Goal: Transaction & Acquisition: Book appointment/travel/reservation

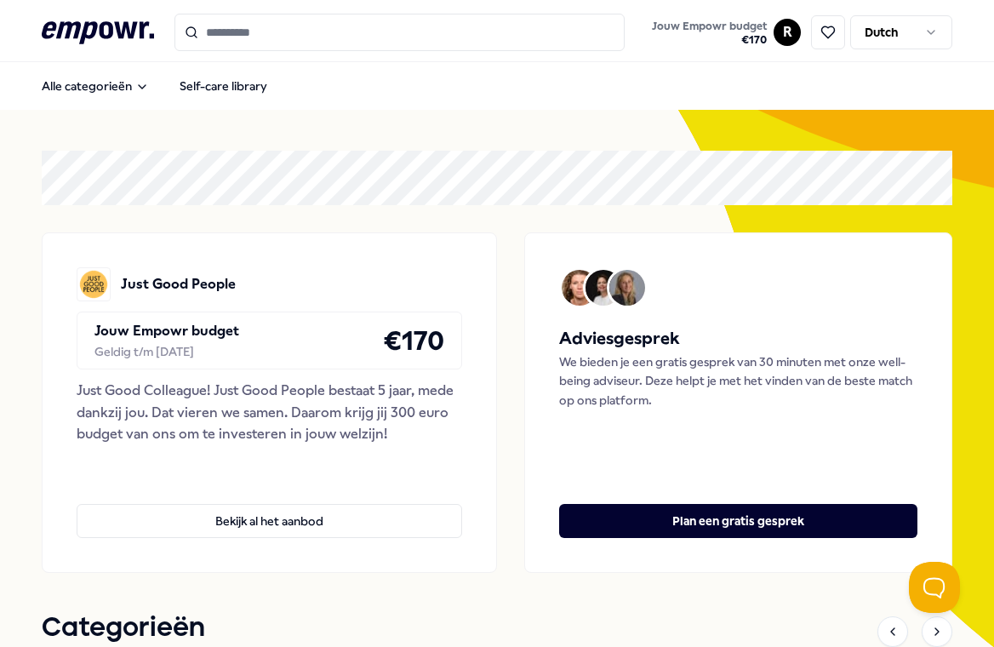
click at [789, 31] on html ".empowr-logo_svg__cls-1{fill:#03032f} Jouw Empowr budget € 170 R Dutch Alle cat…" at bounding box center [497, 323] width 994 height 647
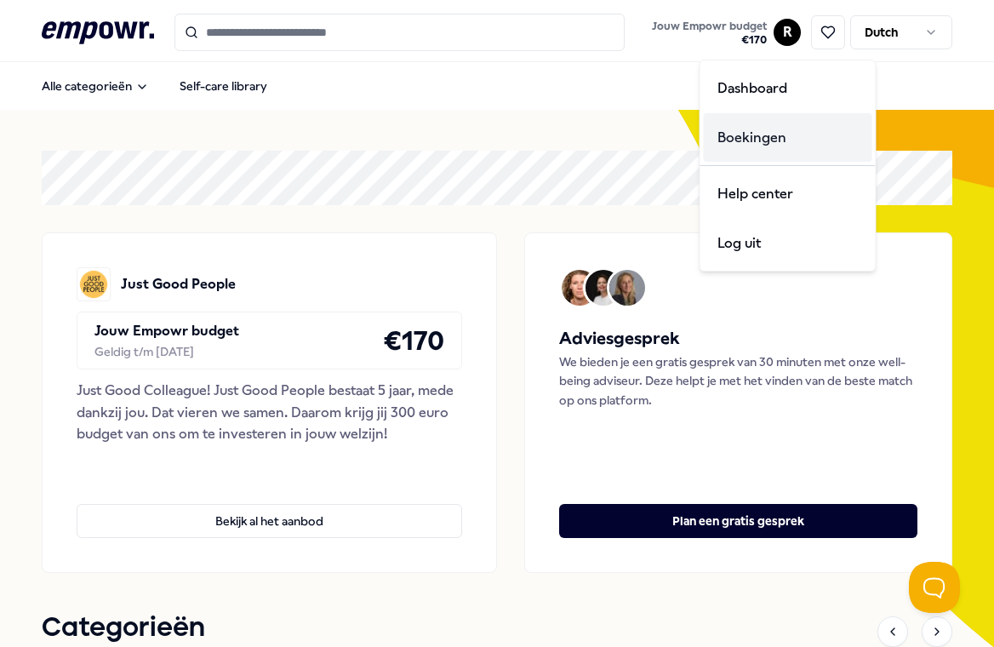
click at [734, 135] on div "Boekingen" at bounding box center [788, 137] width 169 height 49
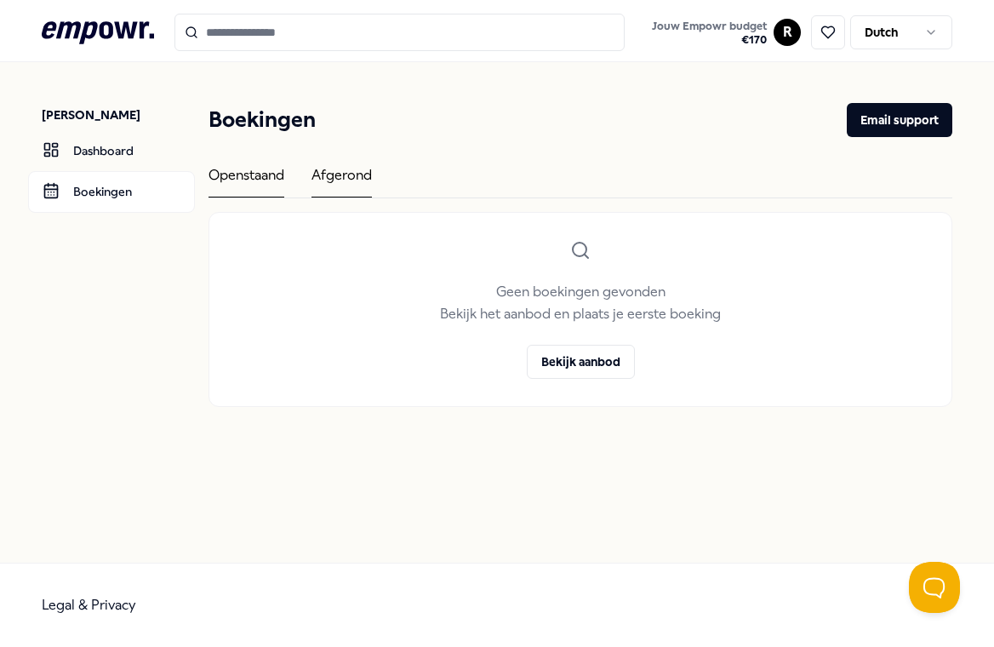
click at [324, 178] on div "Afgerond" at bounding box center [342, 180] width 60 height 33
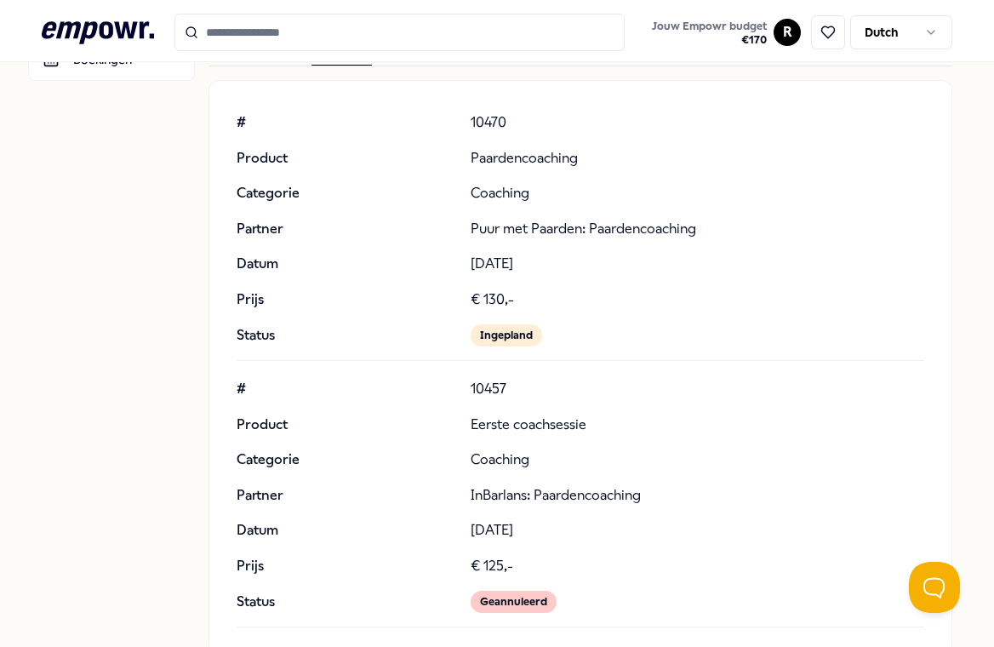
scroll to position [150, 0]
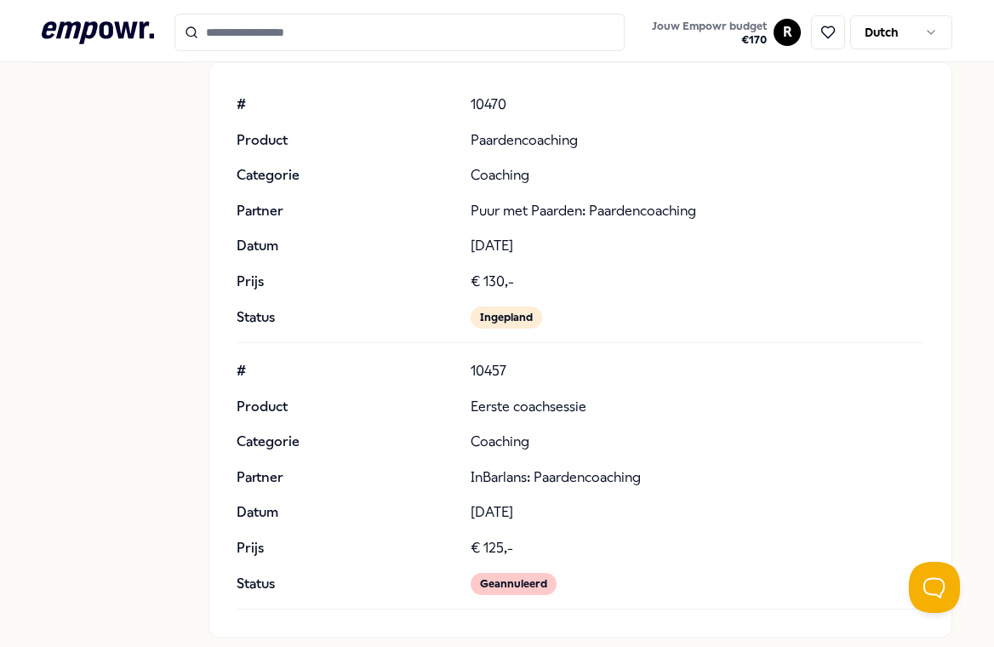
click at [501, 215] on p "Puur met Paarden: Paardencoaching" at bounding box center [698, 211] width 455 height 22
click at [499, 157] on div "# 10470 Product Paardencoaching Categorie Coaching Partner Puur met Paarden: Pa…" at bounding box center [581, 211] width 689 height 235
click at [317, 149] on p "Product" at bounding box center [347, 140] width 220 height 22
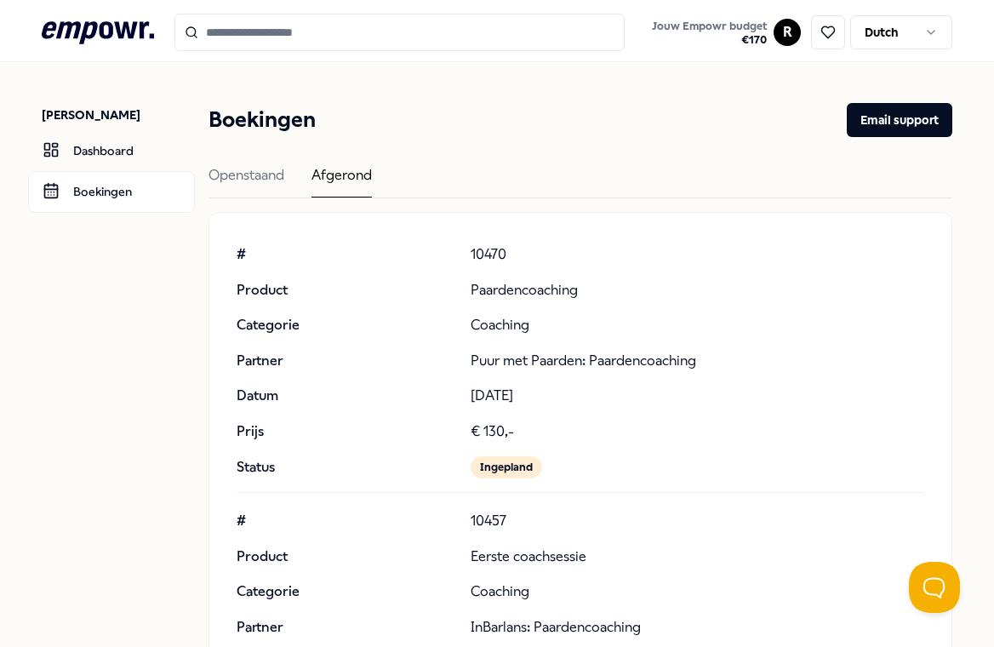
scroll to position [0, 0]
click at [500, 293] on p "Paardencoaching" at bounding box center [698, 290] width 455 height 22
click at [484, 261] on p "10470" at bounding box center [698, 254] width 455 height 22
click at [472, 309] on div "# 10470 Product Paardencoaching Categorie Coaching Partner Puur met Paarden: Pa…" at bounding box center [581, 360] width 689 height 235
click at [119, 154] on link "Dashboard" at bounding box center [111, 150] width 167 height 41
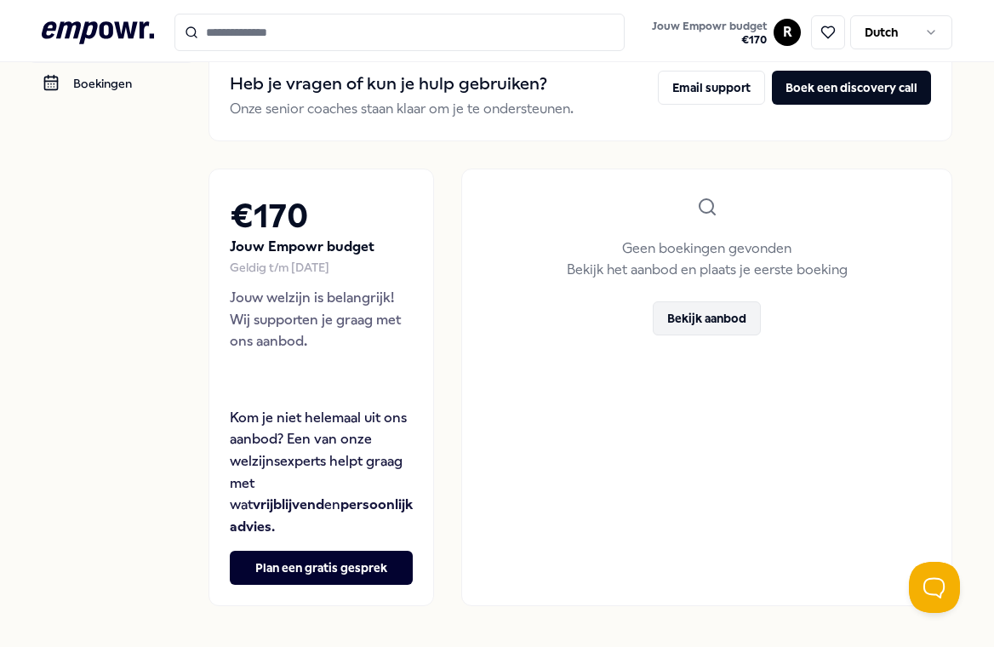
scroll to position [112, 0]
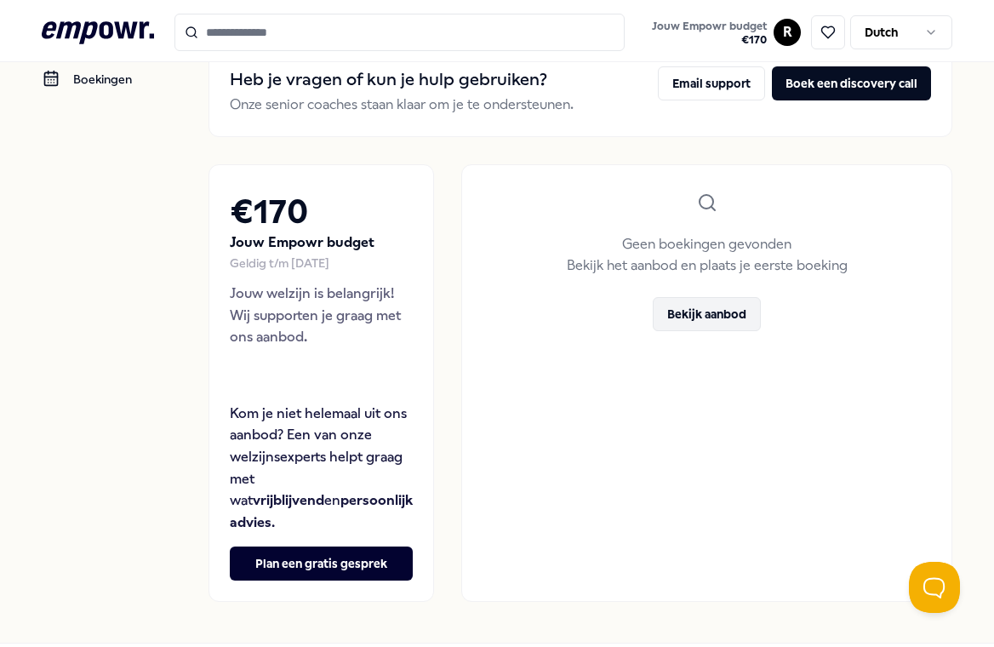
click at [673, 314] on button "Bekijk aanbod" at bounding box center [707, 314] width 108 height 34
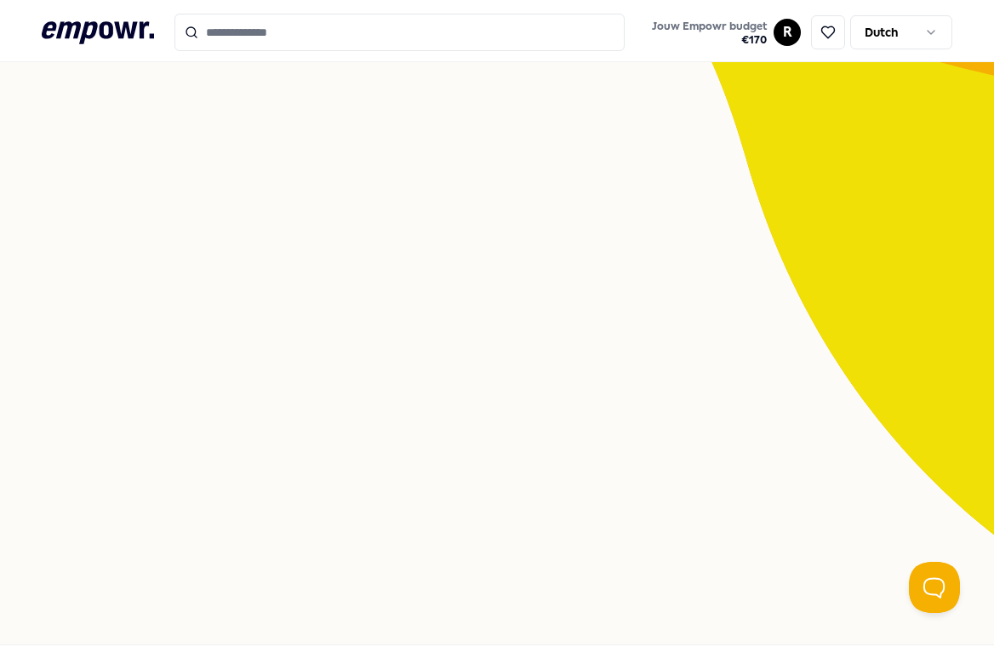
scroll to position [110, 0]
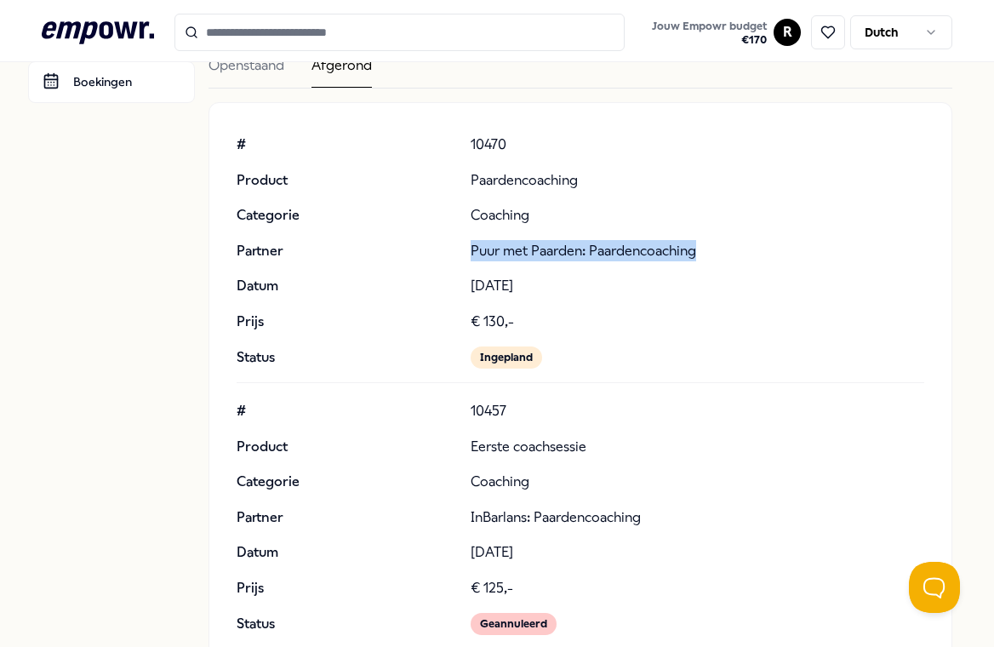
drag, startPoint x: 472, startPoint y: 253, endPoint x: 701, endPoint y: 252, distance: 229.0
click at [702, 252] on p "Puur met Paarden: Paardencoaching" at bounding box center [698, 251] width 455 height 22
copy p "Puur met Paarden: Paardencoaching"
click at [361, 33] on input "Search for products, categories or subcategories" at bounding box center [400, 32] width 451 height 37
paste input "**********"
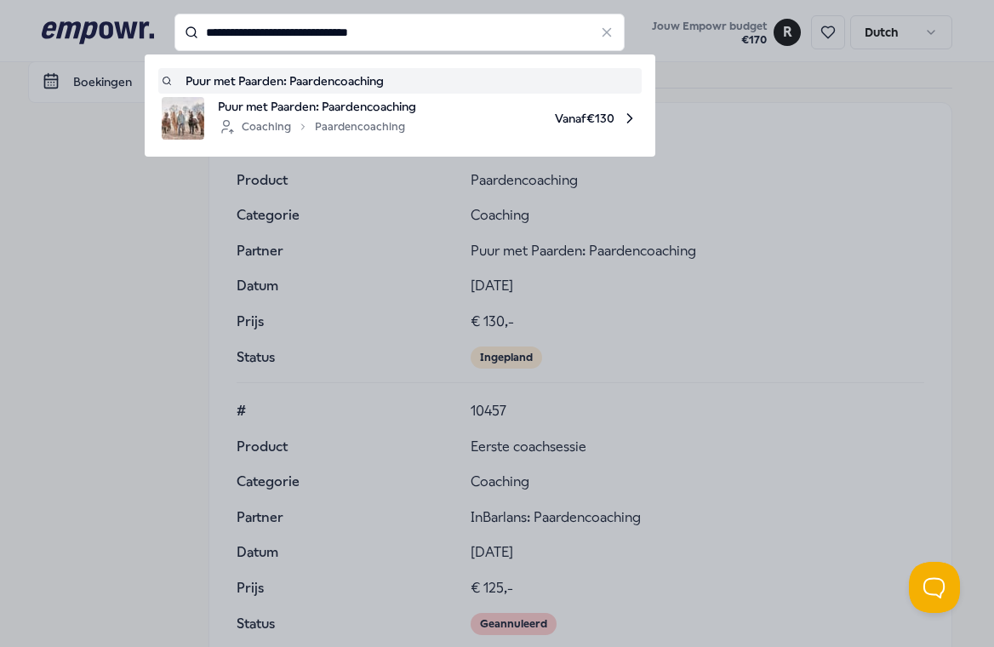
type input "**********"
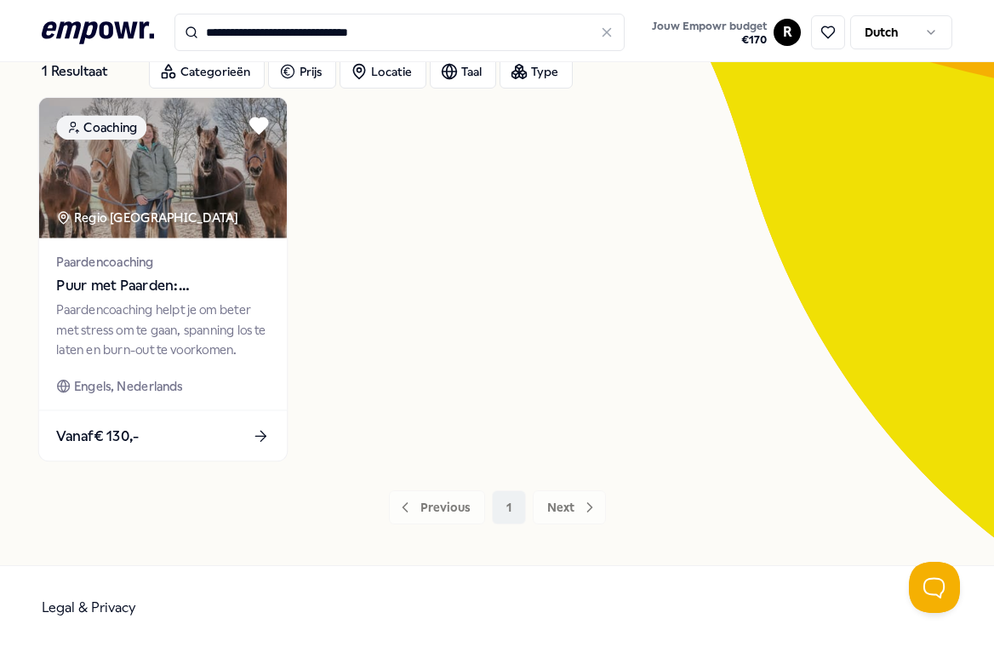
click at [116, 284] on span "Puur met Paarden: Paardencoaching" at bounding box center [162, 286] width 213 height 22
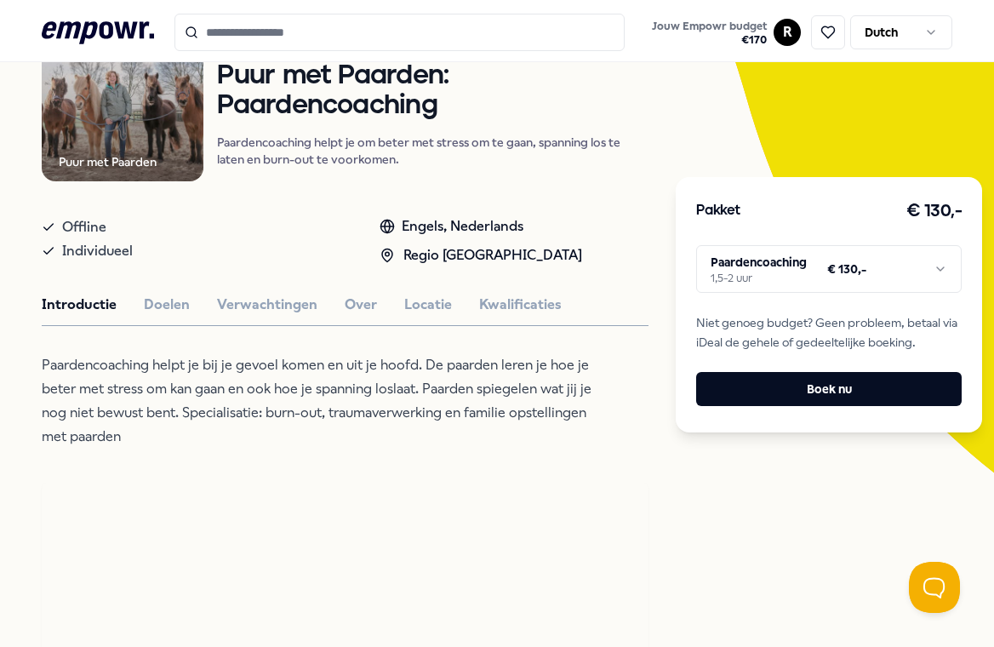
scroll to position [186, 0]
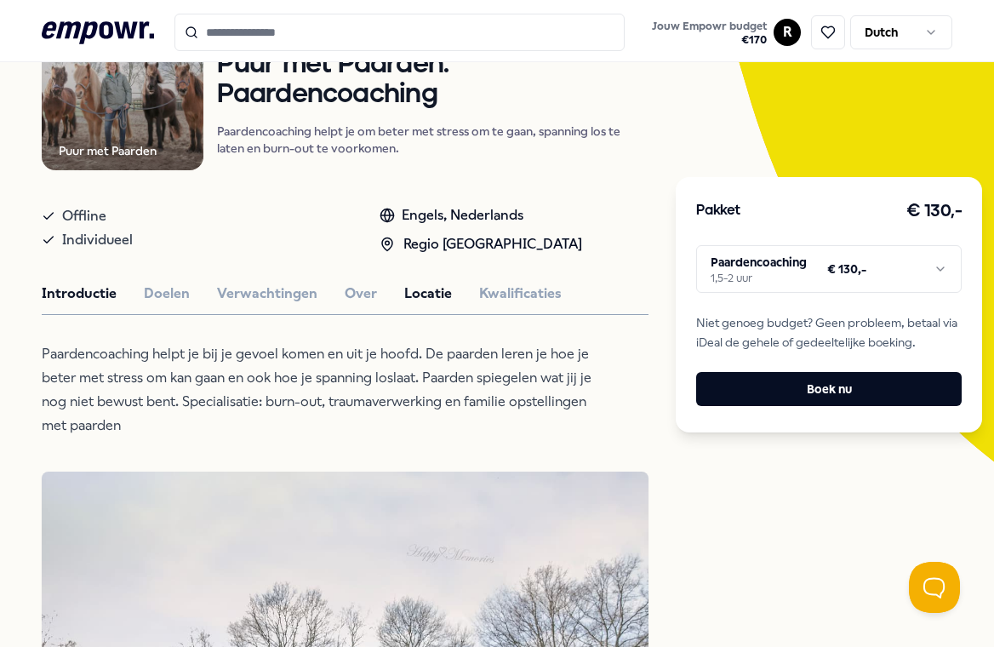
click at [410, 298] on button "Locatie" at bounding box center [428, 294] width 48 height 22
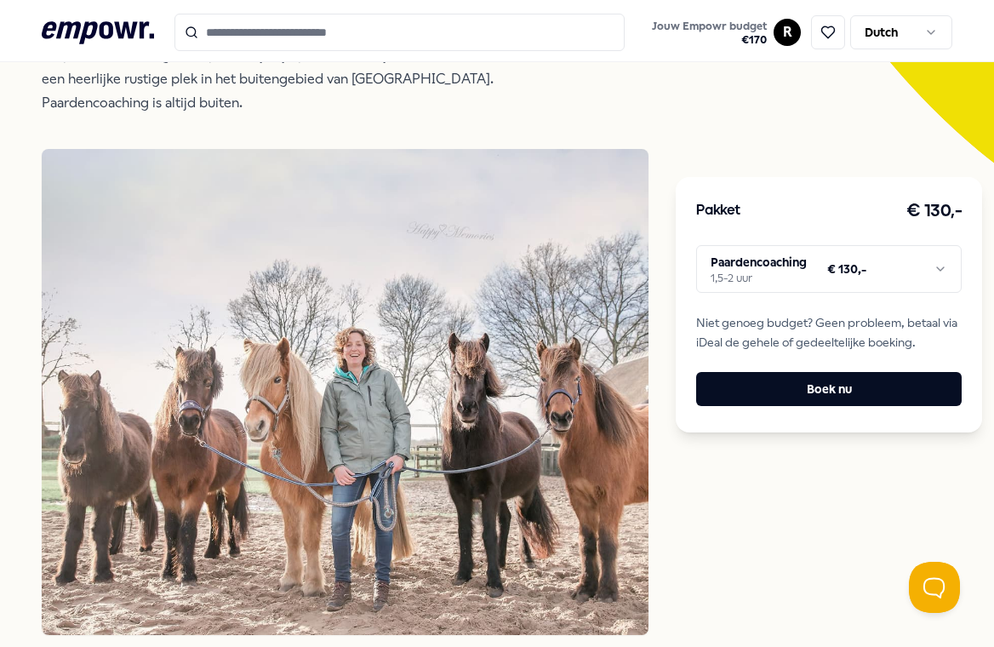
scroll to position [478, 0]
